Goal: Information Seeking & Learning: Learn about a topic

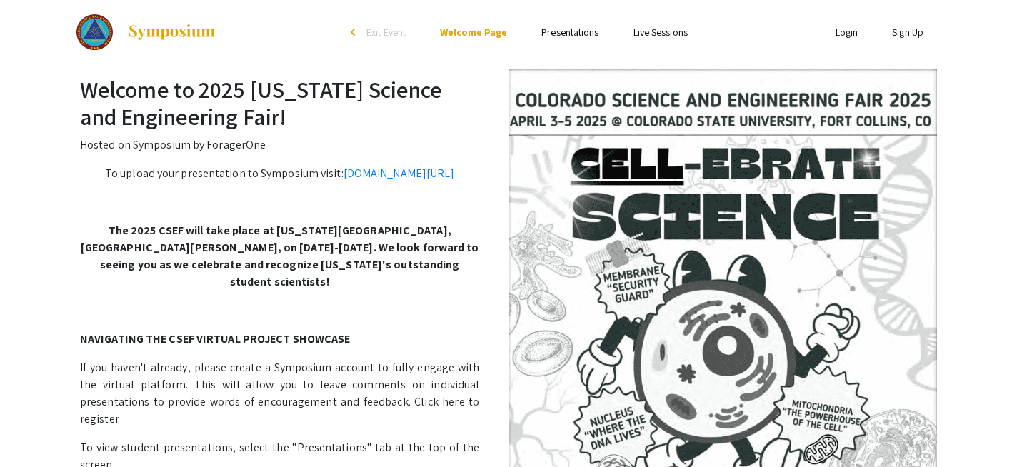
click at [574, 26] on link "Presentations" at bounding box center [569, 32] width 57 height 13
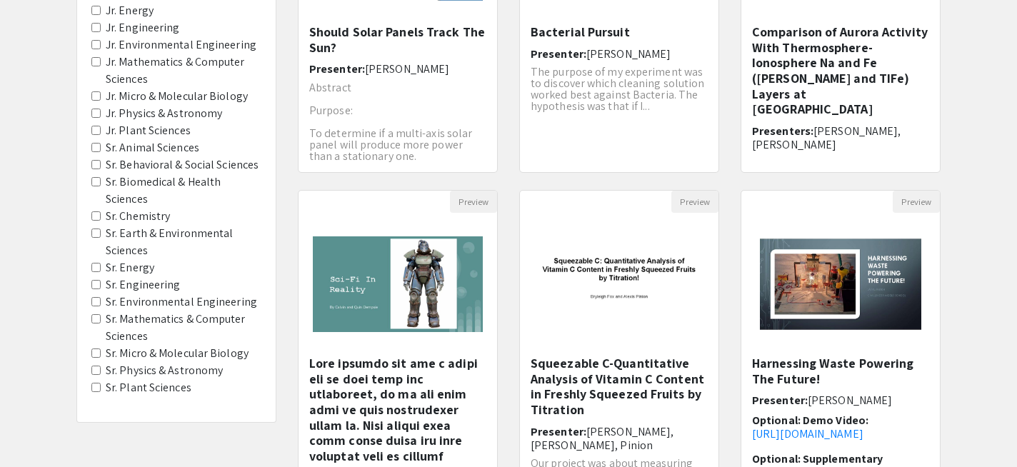
scroll to position [300, 0]
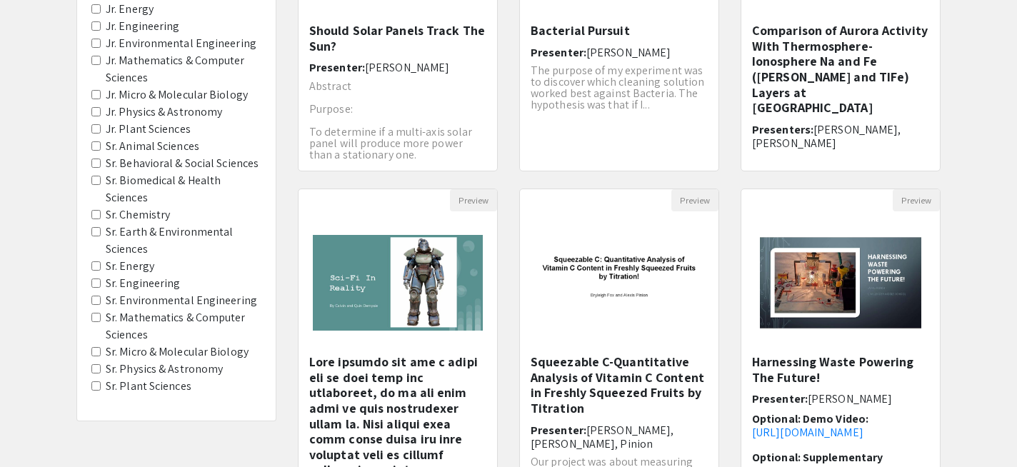
click at [96, 369] on Astronomy "Sr. Physics & Astronomy" at bounding box center [95, 368] width 9 height 9
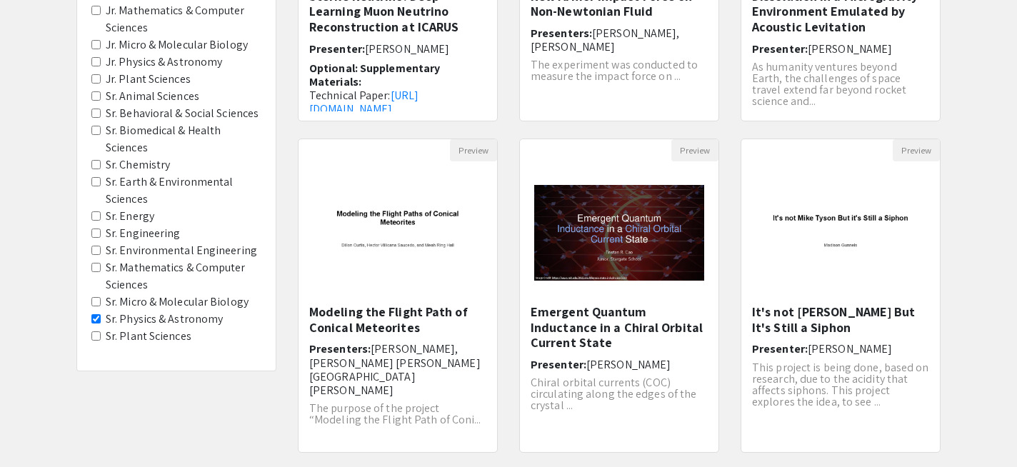
scroll to position [356, 0]
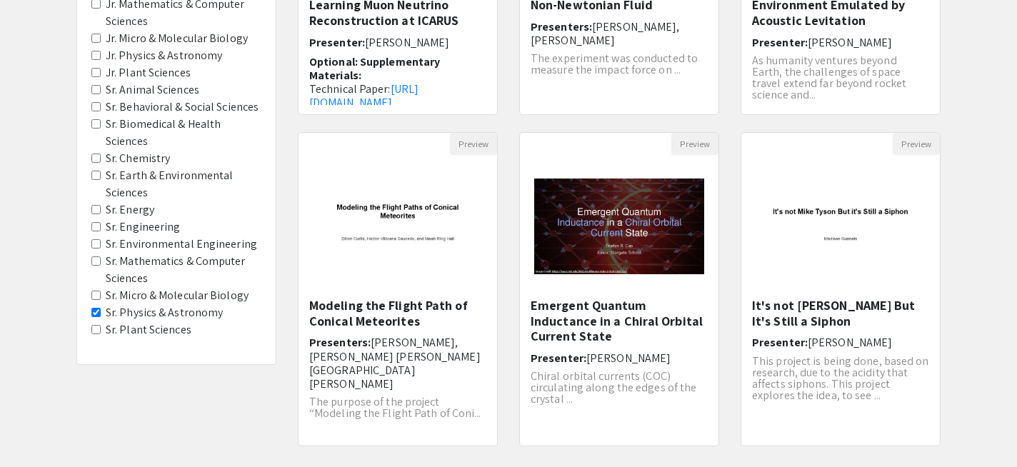
click at [94, 208] on Energy "Sr. Energy" at bounding box center [95, 209] width 9 height 9
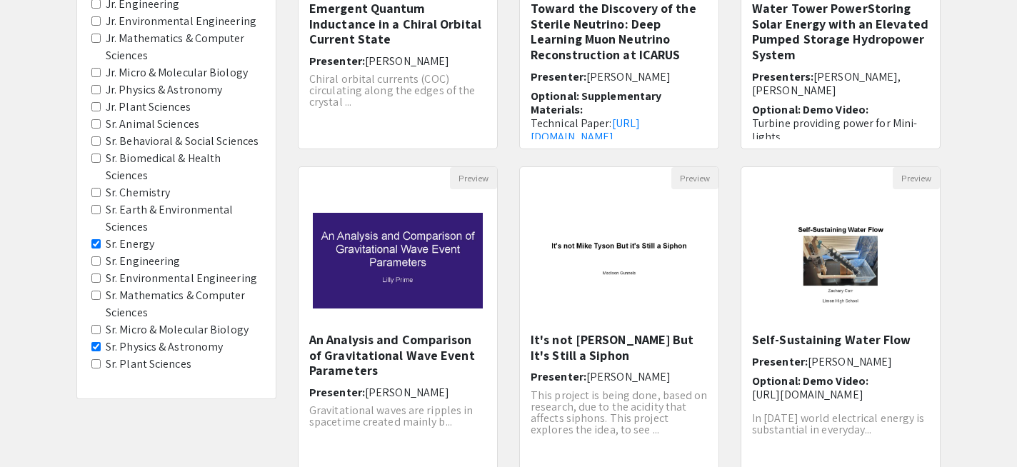
scroll to position [338, 0]
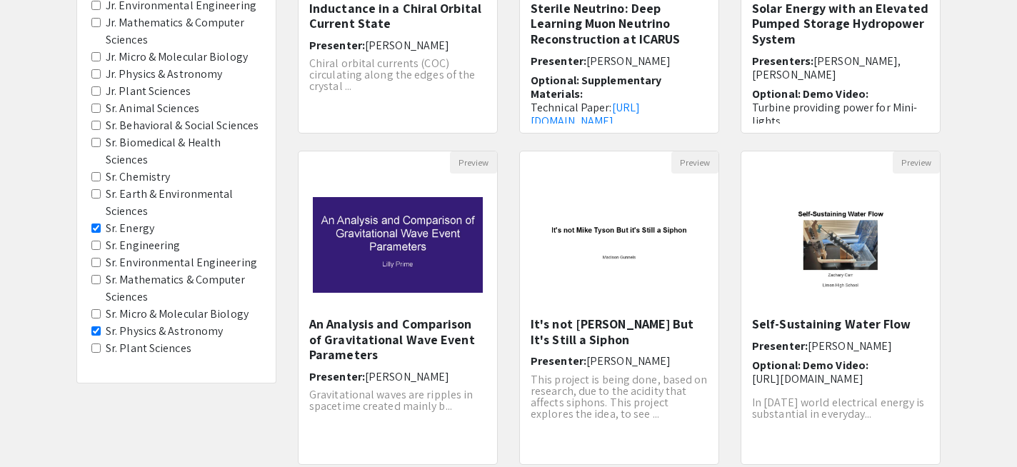
click at [97, 246] on Engineering "Sr. Engineering" at bounding box center [95, 245] width 9 height 9
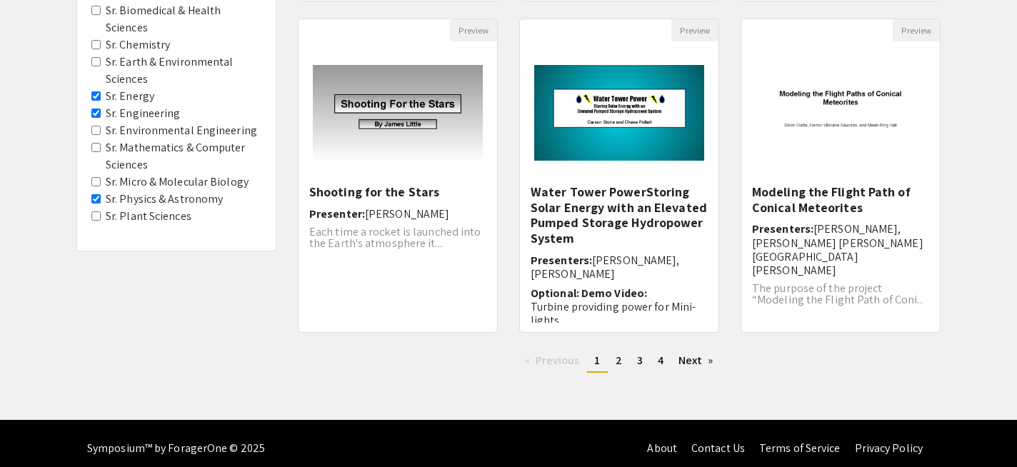
scroll to position [469, 0]
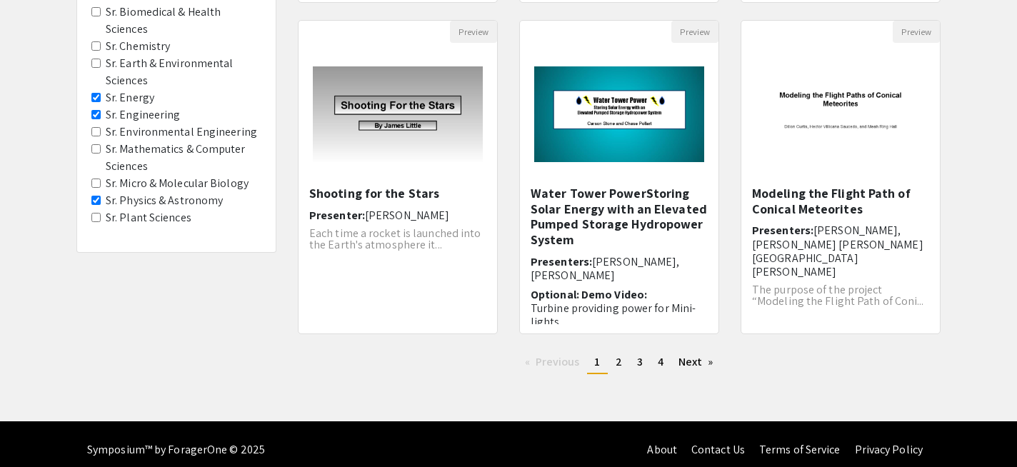
click at [94, 135] on Engineering "Sr. Environmental Engineering" at bounding box center [95, 131] width 9 height 9
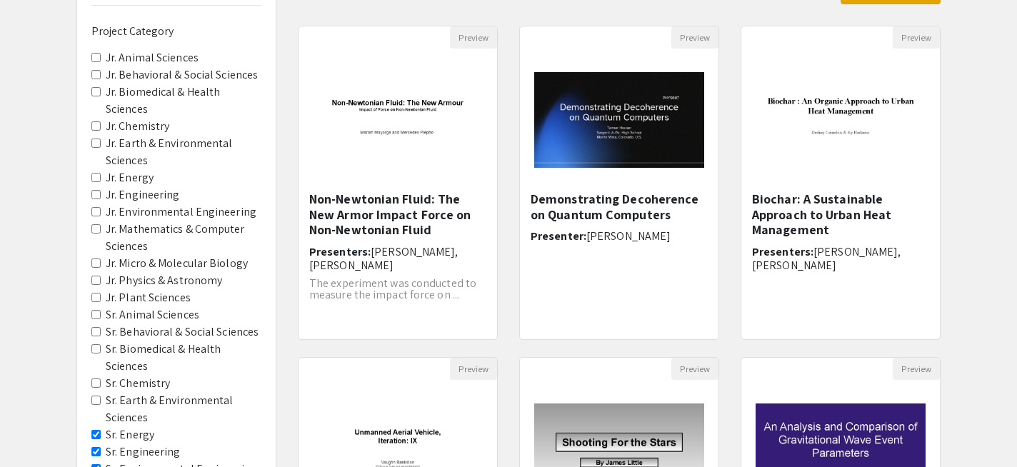
scroll to position [480, 0]
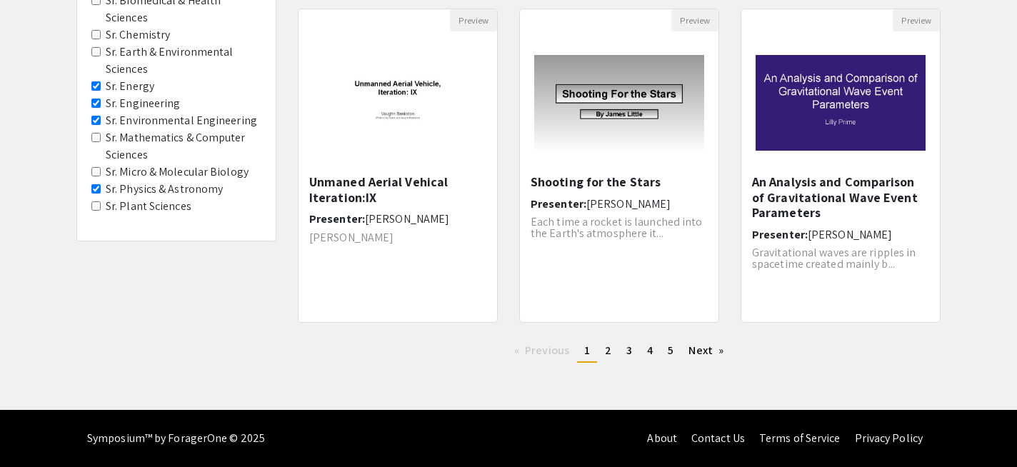
click at [94, 139] on Sciences "Sr. Mathematics & Computer Sciences" at bounding box center [95, 137] width 9 height 9
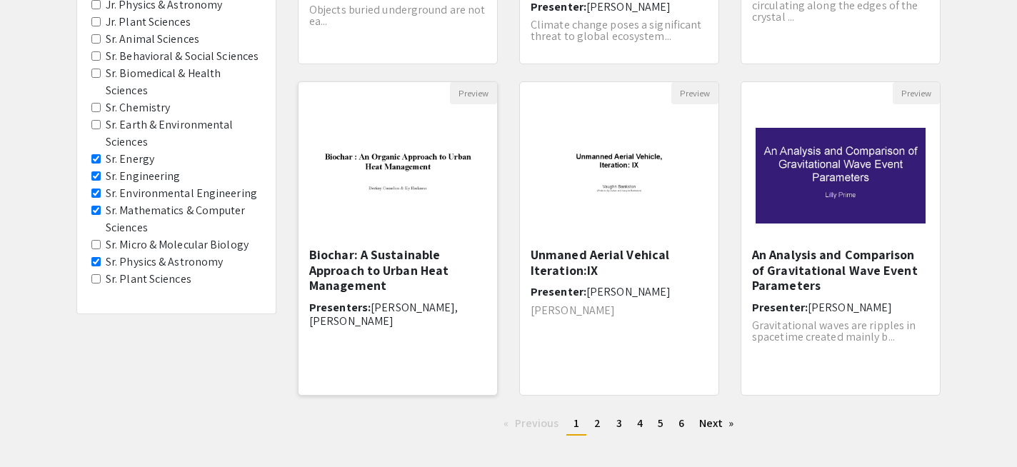
scroll to position [404, 0]
